Goal: Information Seeking & Learning: Learn about a topic

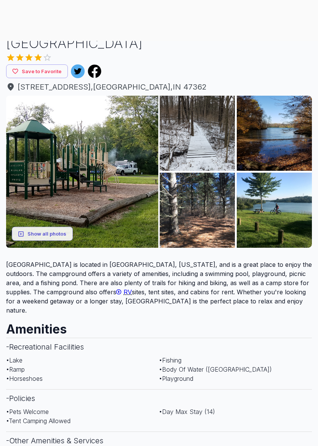
scroll to position [79, 0]
click at [204, 149] on img at bounding box center [197, 133] width 75 height 75
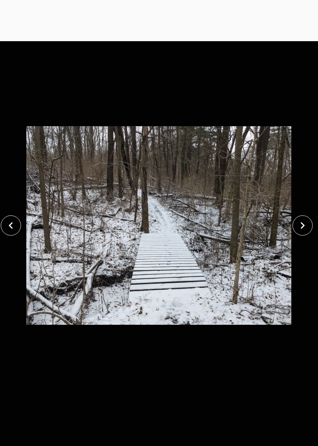
click at [305, 228] on icon "close" at bounding box center [302, 225] width 13 height 13
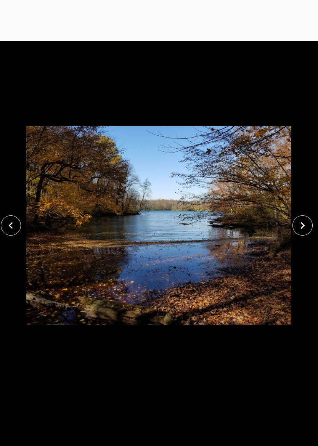
click at [300, 225] on icon "close" at bounding box center [302, 225] width 13 height 13
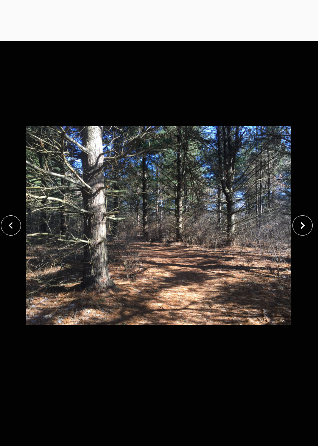
click at [299, 222] on icon "close" at bounding box center [302, 225] width 13 height 13
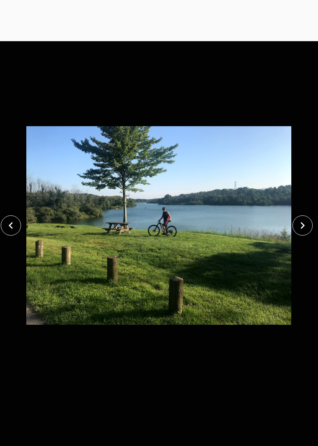
click at [299, 229] on icon "close" at bounding box center [302, 225] width 13 height 13
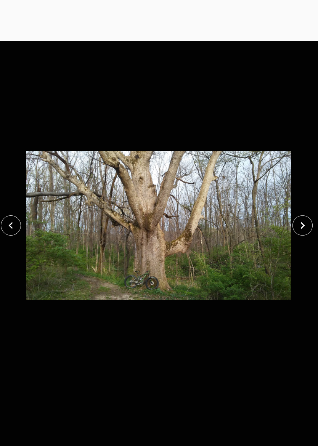
click at [306, 228] on icon "close" at bounding box center [302, 225] width 13 height 13
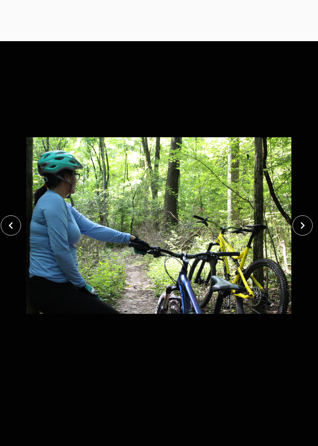
click at [305, 219] on icon "close" at bounding box center [302, 225] width 13 height 13
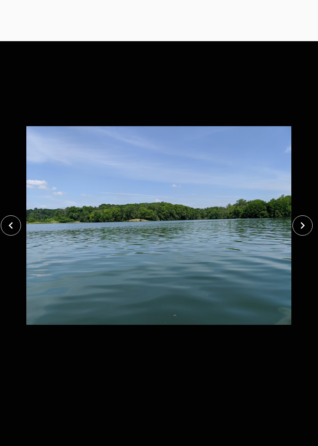
click at [12, 231] on icon "close" at bounding box center [10, 225] width 13 height 13
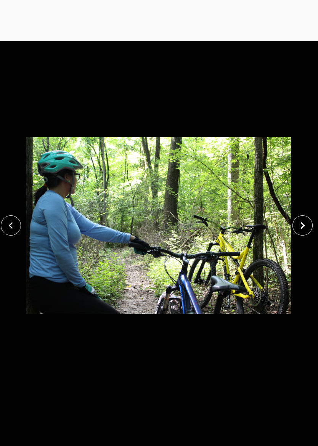
click at [309, 219] on button "close" at bounding box center [303, 226] width 20 height 20
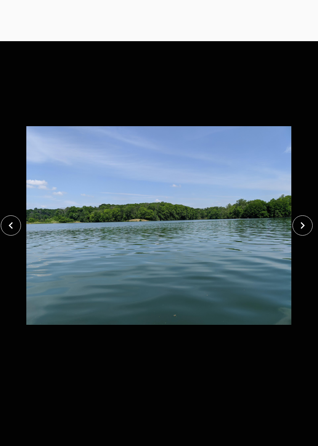
click at [310, 224] on button "close" at bounding box center [303, 226] width 20 height 20
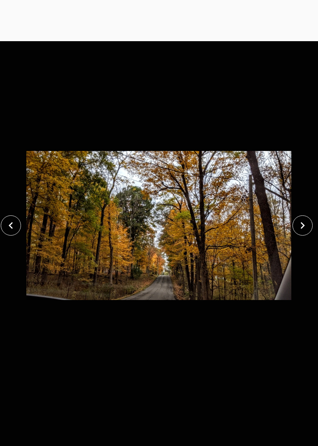
click at [306, 228] on icon "close" at bounding box center [302, 225] width 13 height 13
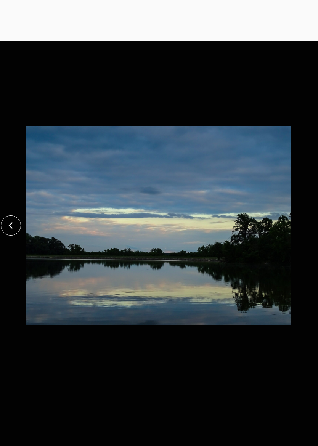
click at [159, 69] on img at bounding box center [158, 226] width 265 height 406
click at [270, 129] on img at bounding box center [158, 226] width 265 height 406
click at [257, 168] on img at bounding box center [158, 226] width 265 height 406
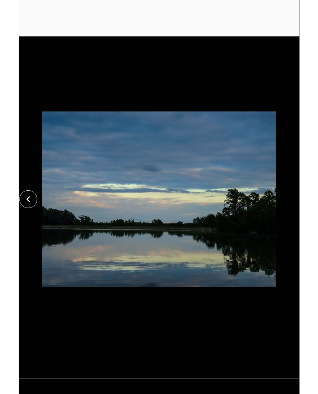
scroll to position [124, 0]
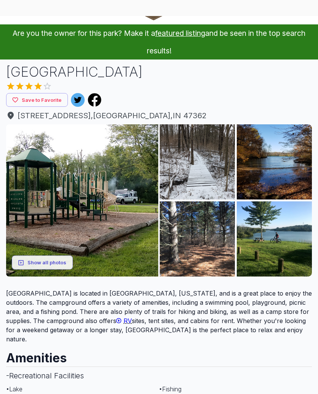
scroll to position [124, 0]
